Goal: Transaction & Acquisition: Purchase product/service

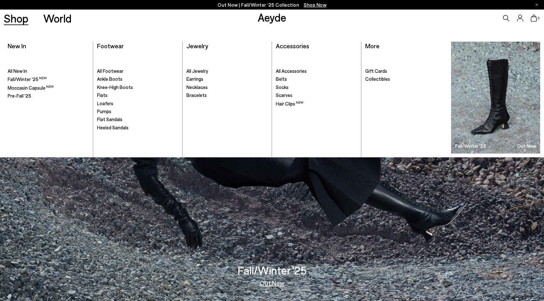
click at [23, 19] on link "Shop" at bounding box center [16, 18] width 24 height 11
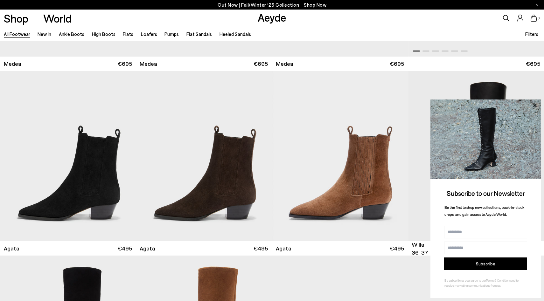
scroll to position [156, 0]
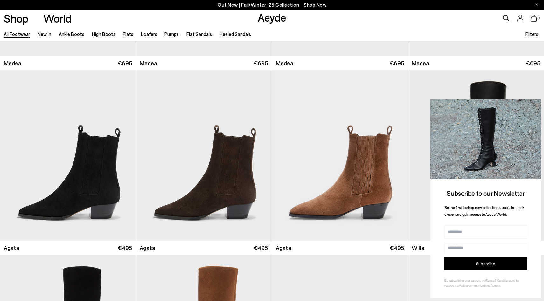
click at [537, 105] on icon at bounding box center [535, 105] width 8 height 8
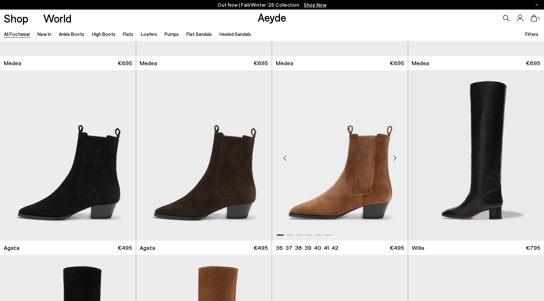
click at [394, 161] on div "Next slide" at bounding box center [395, 158] width 19 height 19
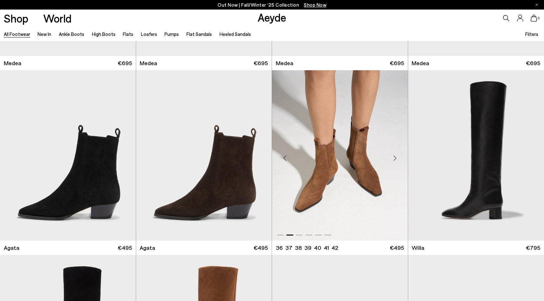
click at [394, 159] on div "Next slide" at bounding box center [395, 158] width 19 height 19
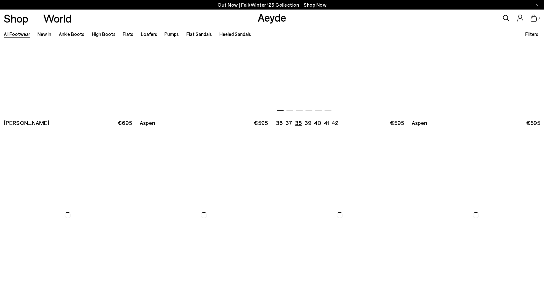
scroll to position [4903, 0]
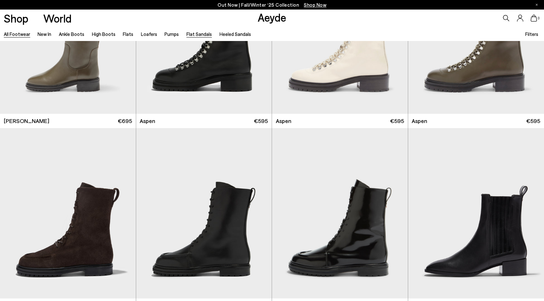
click at [195, 35] on link "Flat Sandals" at bounding box center [198, 34] width 25 height 6
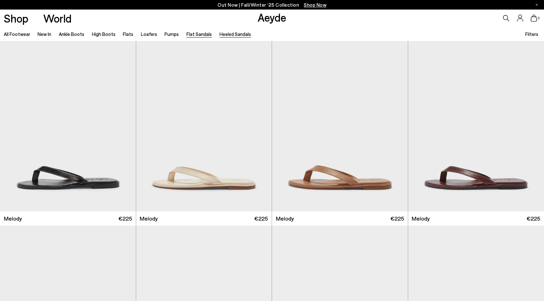
click at [225, 34] on link "Heeled Sandals" at bounding box center [234, 34] width 31 height 6
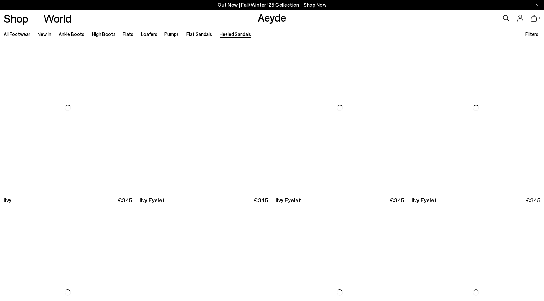
scroll to position [1352, 0]
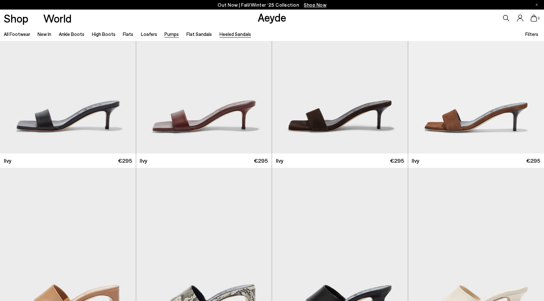
click at [164, 36] on link "Pumps" at bounding box center [171, 34] width 14 height 6
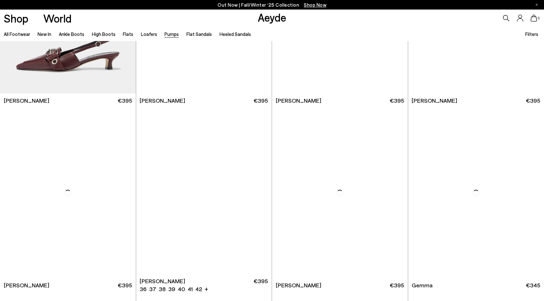
scroll to position [1840, 0]
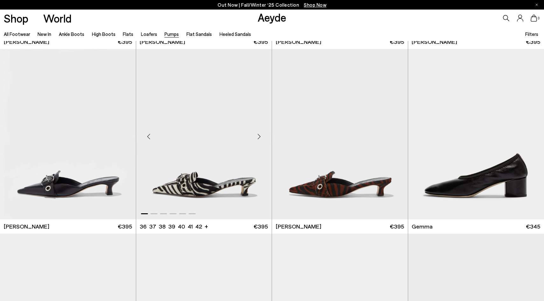
click at [258, 138] on div "Next slide" at bounding box center [258, 136] width 19 height 19
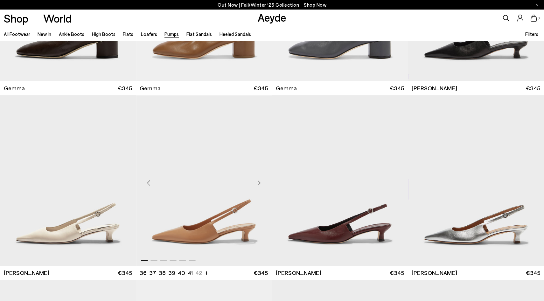
scroll to position [2192, 0]
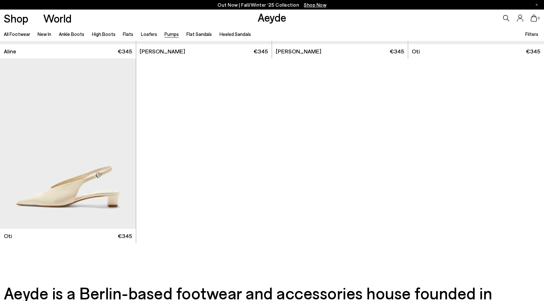
scroll to position [3453, 0]
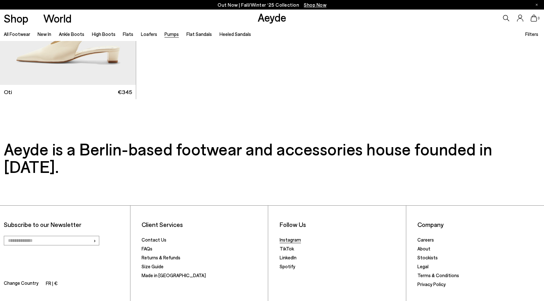
click at [290, 237] on link "Instagram" at bounding box center [290, 240] width 21 height 6
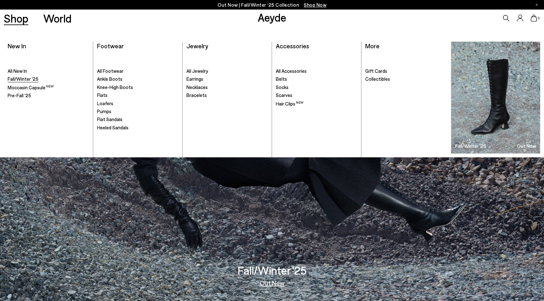
click at [29, 79] on span "Fall/Winter '25" at bounding box center [23, 79] width 31 height 6
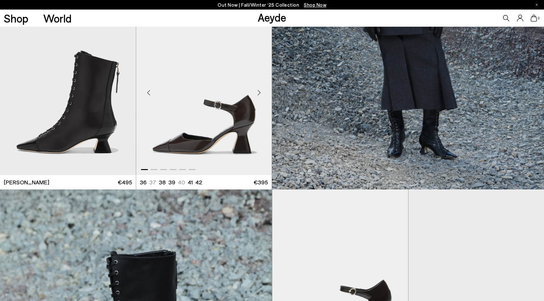
scroll to position [325, 0]
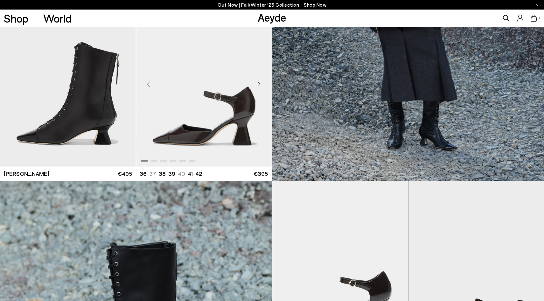
click at [258, 82] on div "Next slide" at bounding box center [258, 83] width 19 height 19
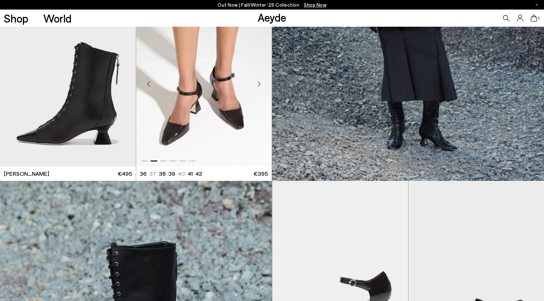
click at [258, 82] on div "Next slide" at bounding box center [258, 83] width 19 height 19
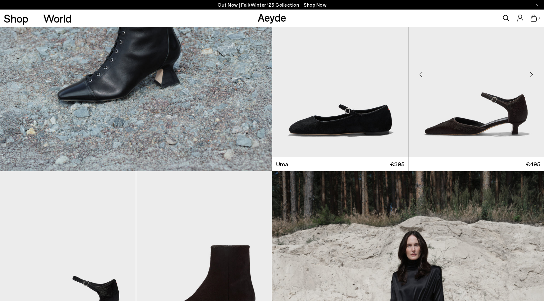
scroll to position [691, 0]
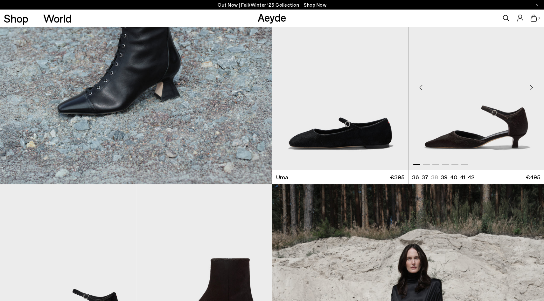
click at [531, 90] on div "Next slide" at bounding box center [531, 87] width 19 height 19
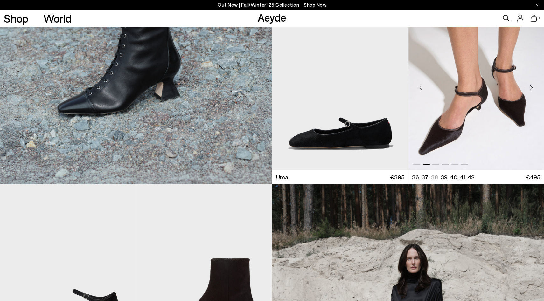
click at [531, 88] on div "Next slide" at bounding box center [531, 87] width 19 height 19
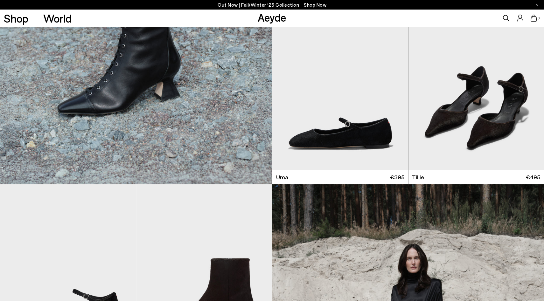
scroll to position [868, 0]
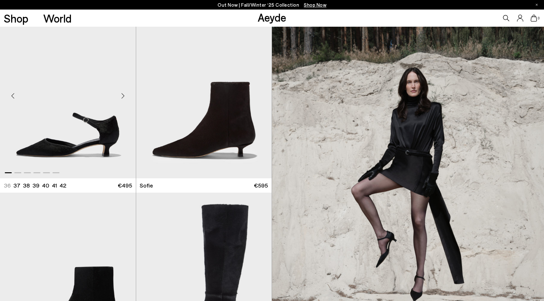
click at [122, 95] on div "Next slide" at bounding box center [123, 95] width 19 height 19
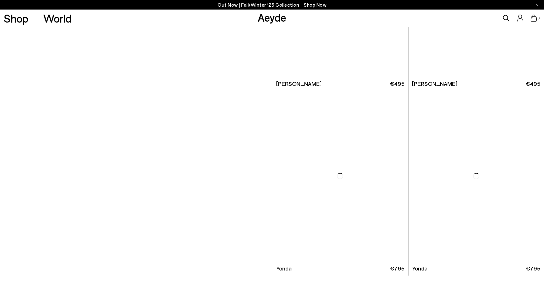
scroll to position [3556, 0]
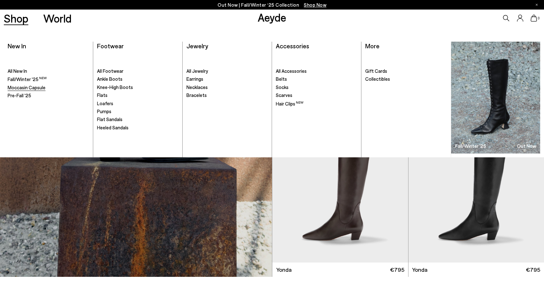
click at [31, 86] on span "Moccasin Capsule" at bounding box center [27, 88] width 38 height 6
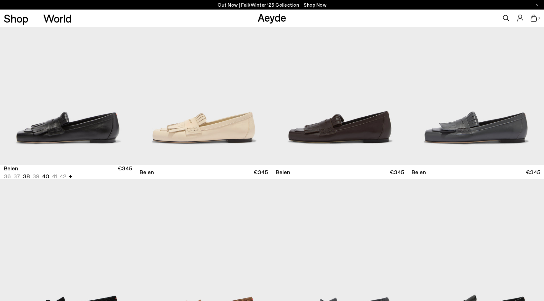
scroll to position [143, 0]
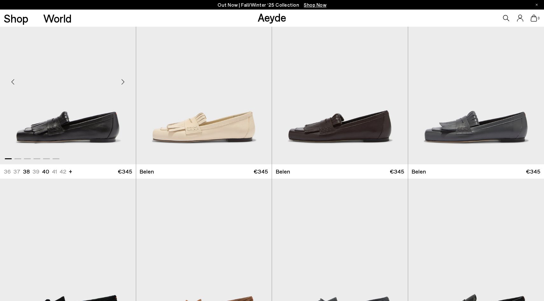
click at [125, 80] on div "Next slide" at bounding box center [123, 81] width 19 height 19
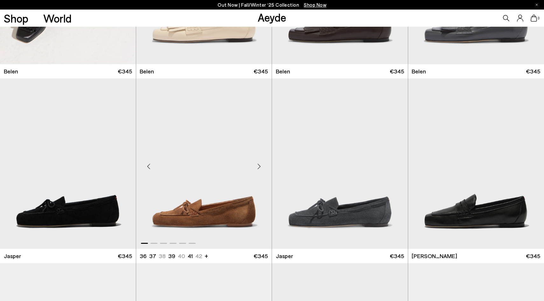
scroll to position [243, 0]
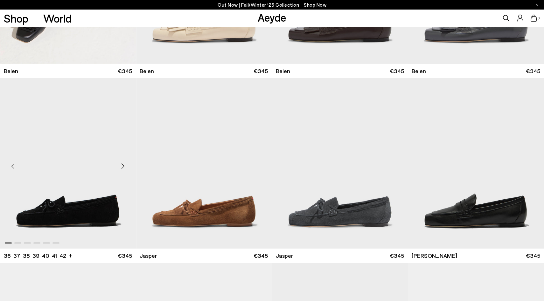
click at [122, 167] on div "Next slide" at bounding box center [123, 165] width 19 height 19
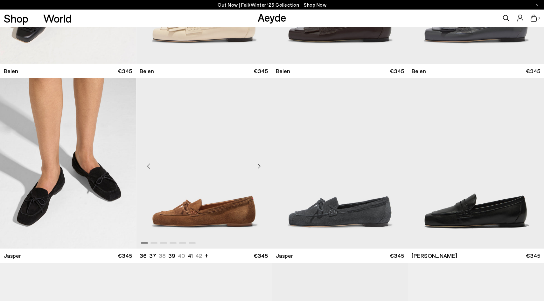
click at [257, 165] on div "Next slide" at bounding box center [258, 165] width 19 height 19
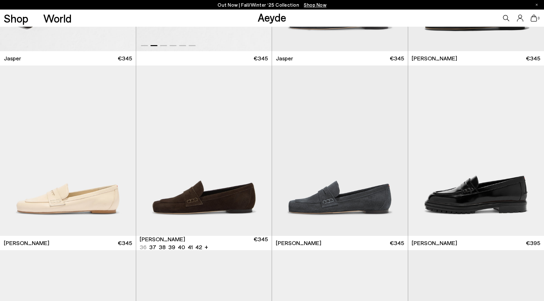
scroll to position [442, 0]
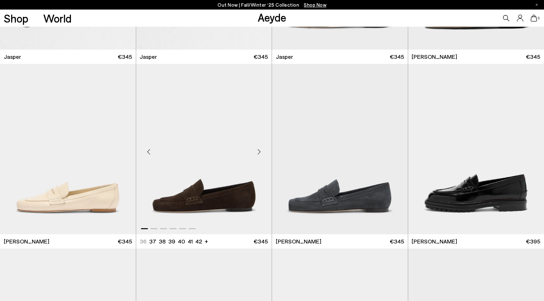
click at [259, 152] on div "Next slide" at bounding box center [258, 151] width 19 height 19
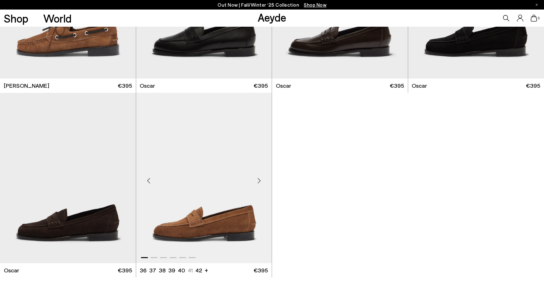
scroll to position [967, 0]
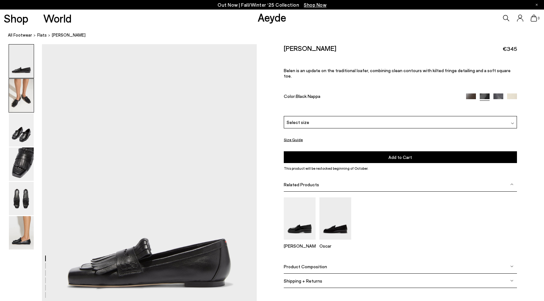
click at [28, 95] on img at bounding box center [21, 95] width 25 height 33
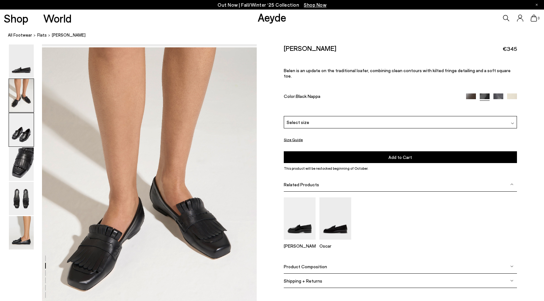
scroll to position [288, 0]
